Goal: Check status: Check status

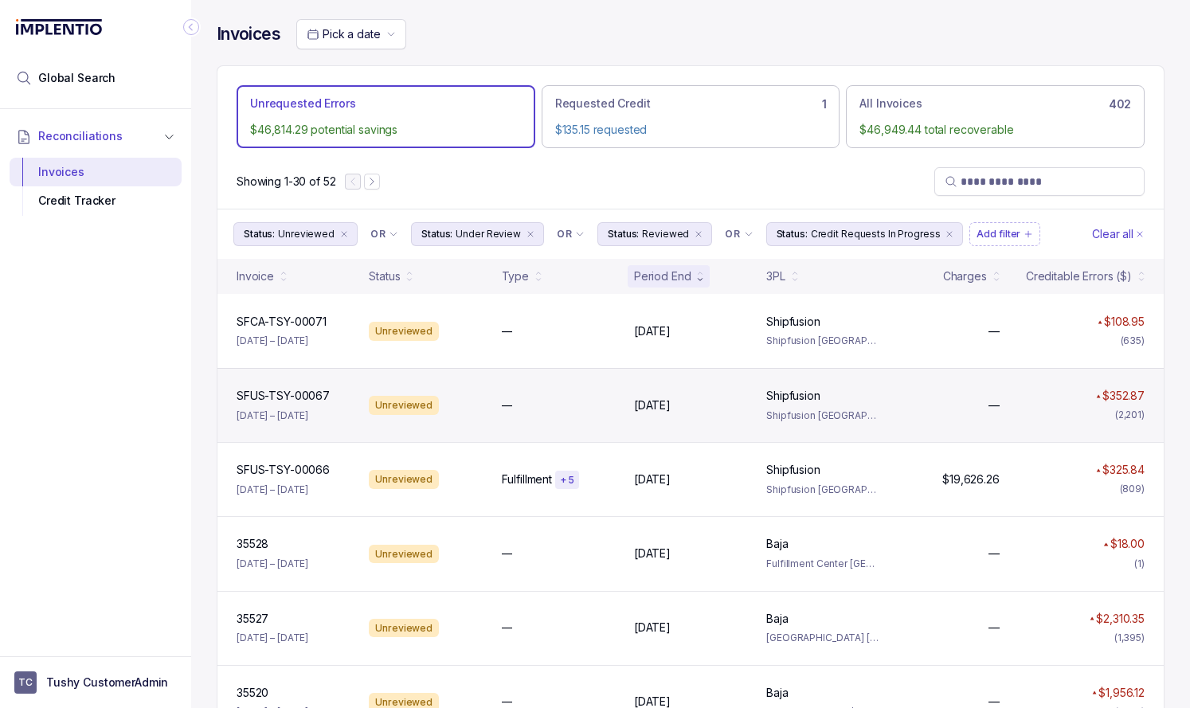
scroll to position [65, 0]
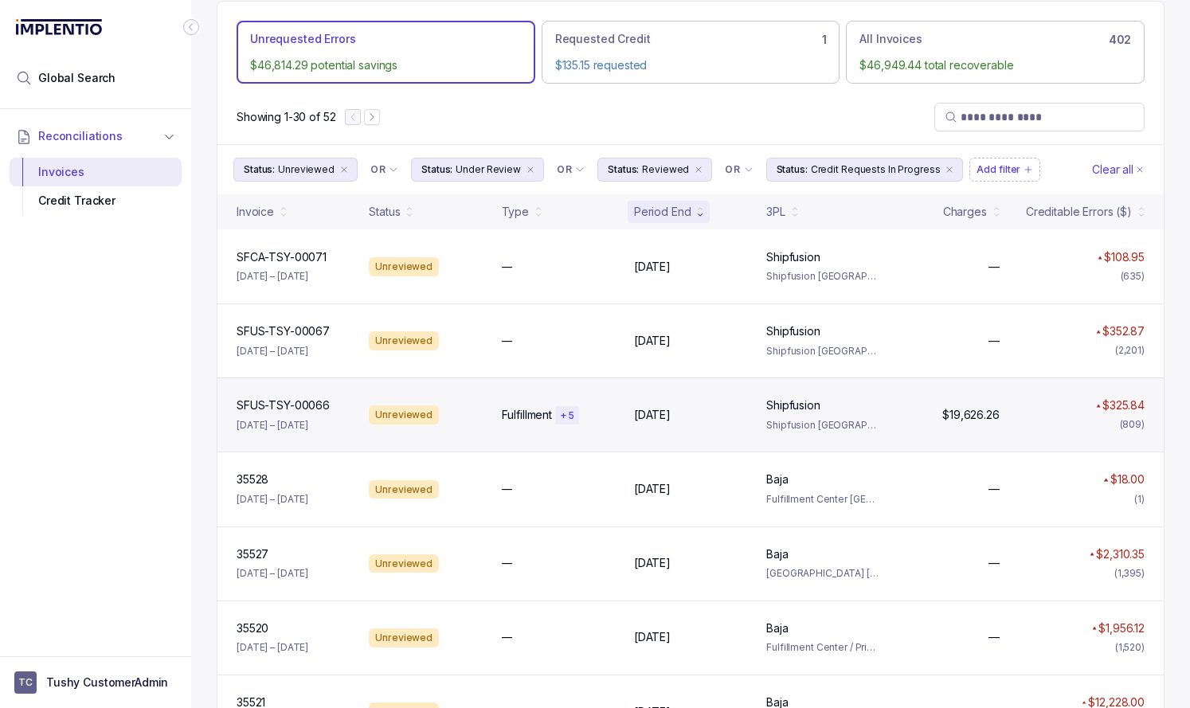
click at [465, 396] on div "SFUS-TSY-00066 SFUS-TSY-00066 [DATE] – [DATE] Unreviewed Fulfillment + [DATE], …" at bounding box center [690, 415] width 946 height 74
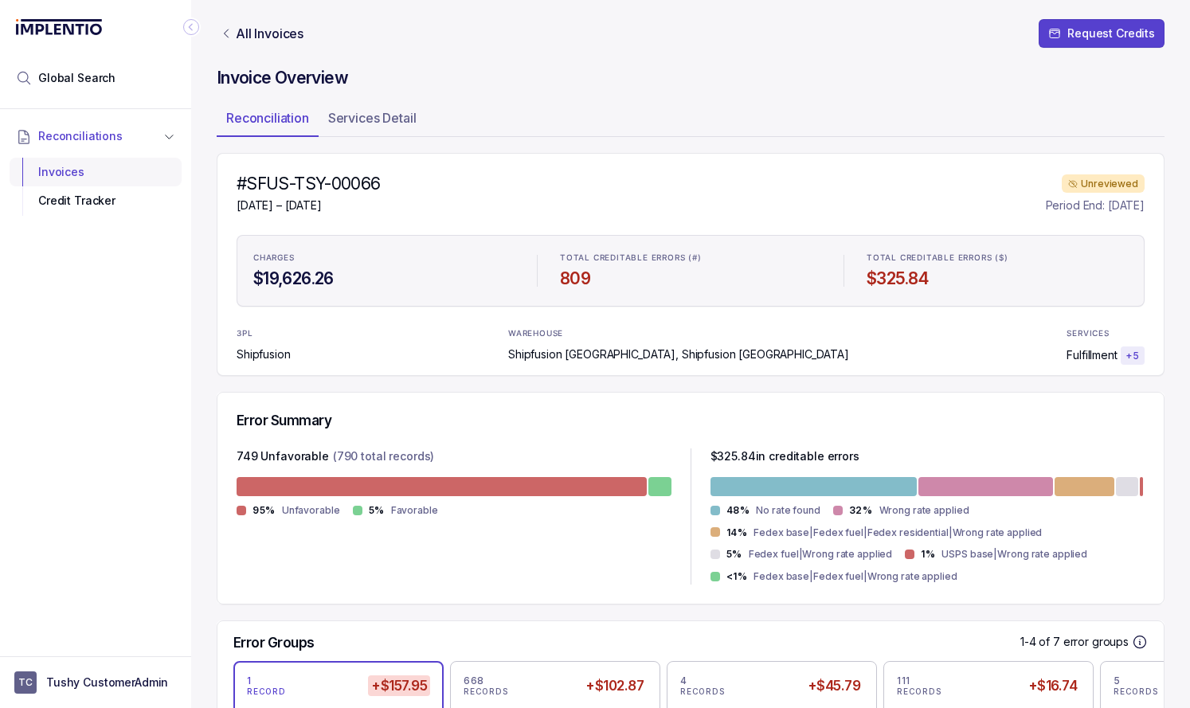
click at [62, 170] on div "Invoices" at bounding box center [95, 172] width 147 height 29
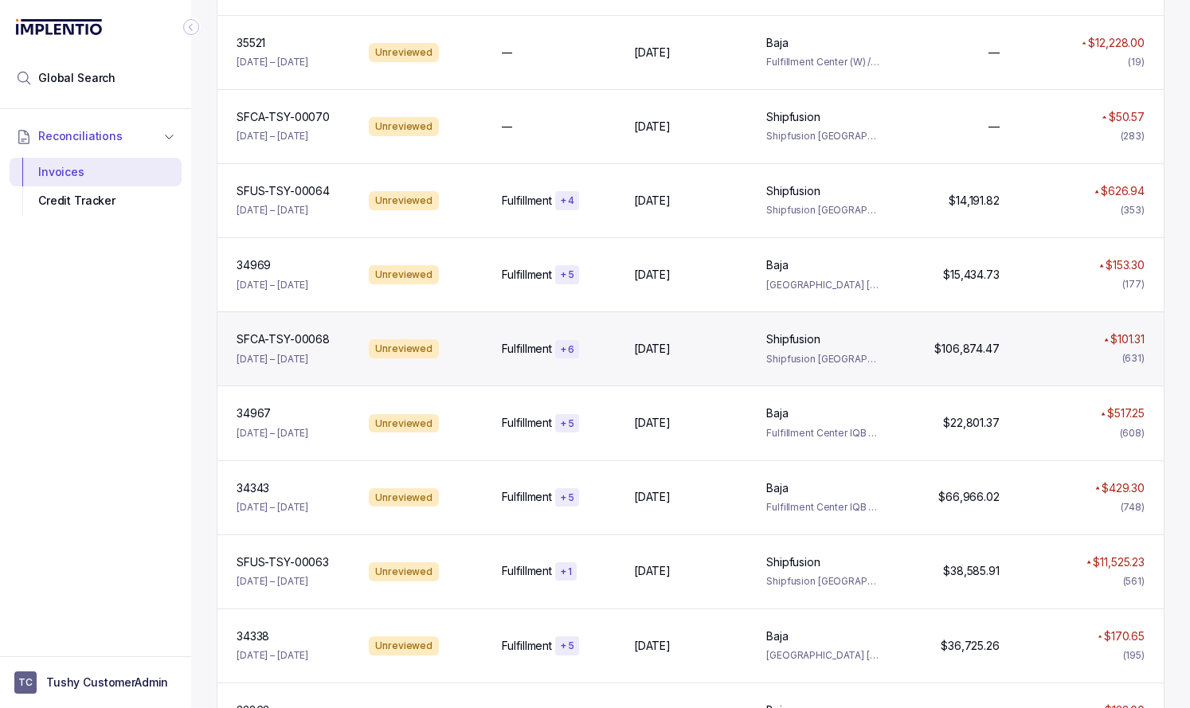
scroll to position [731, 0]
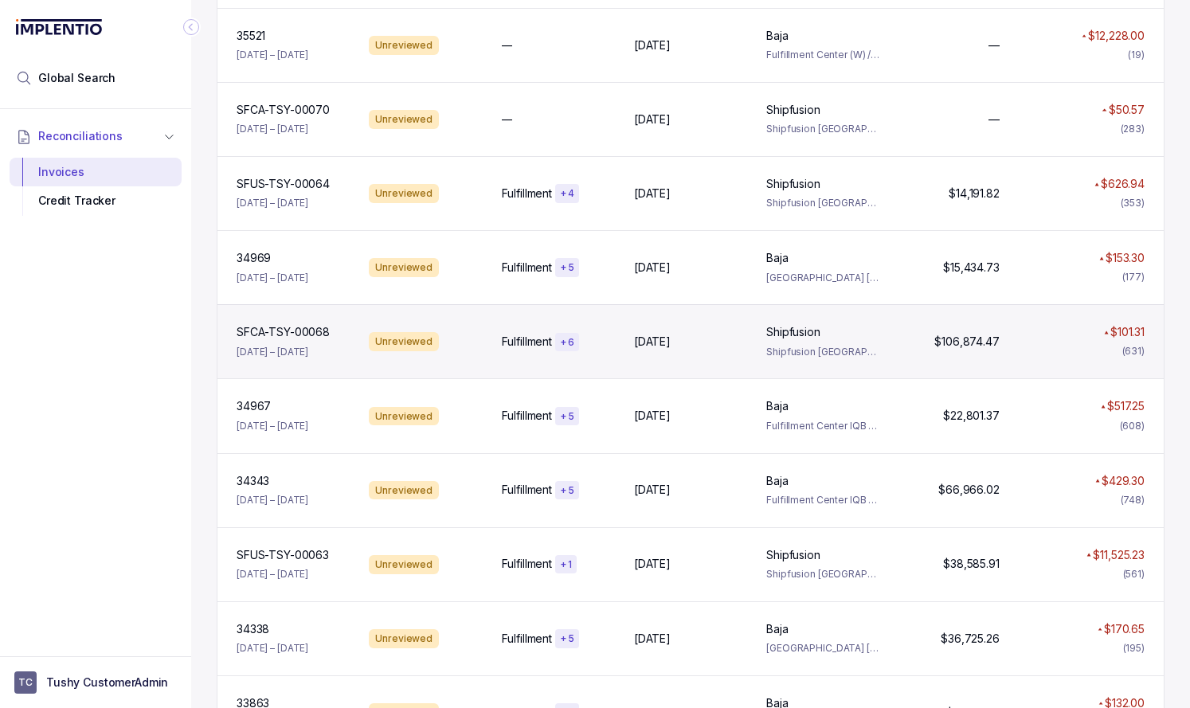
click at [523, 340] on p "Fulfillment" at bounding box center [527, 342] width 50 height 16
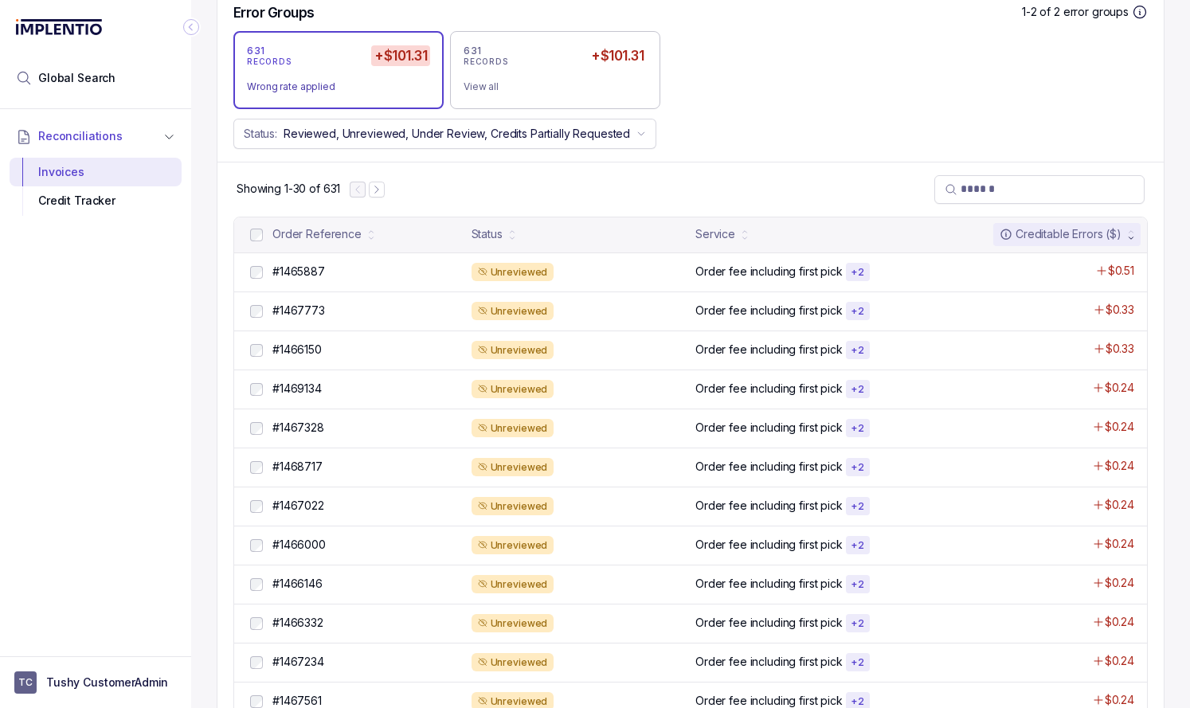
scroll to position [472, 0]
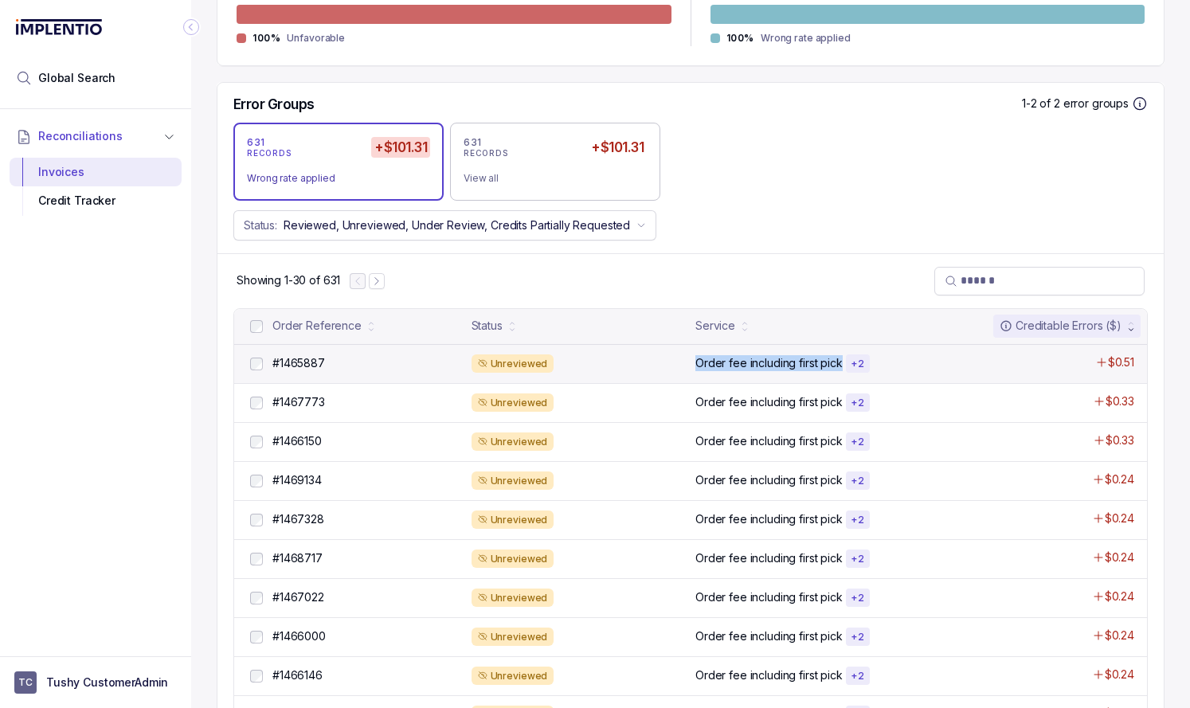
drag, startPoint x: 696, startPoint y: 363, endPoint x: 838, endPoint y: 366, distance: 141.8
click at [839, 367] on p "Order fee including first pick" at bounding box center [768, 363] width 147 height 16
